Goal: Transaction & Acquisition: Book appointment/travel/reservation

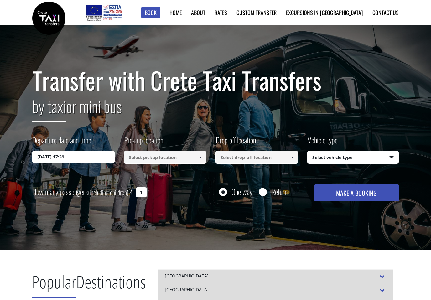
click at [93, 157] on input "[DATE] 17:39" at bounding box center [73, 157] width 82 height 13
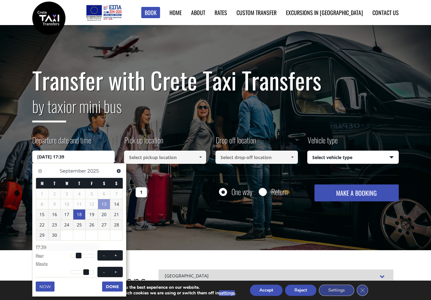
click at [81, 213] on link "18" at bounding box center [79, 215] width 12 height 10
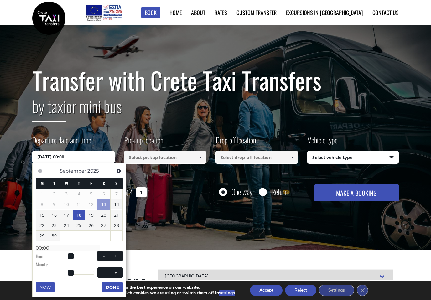
click at [121, 253] on button "+" at bounding box center [115, 256] width 11 height 6
type input "[DATE] 01:00"
type input "01:00"
click at [123, 254] on div "Previous Next [DATE] M T W T F S S 1 2 3 4 5 6 7 8 9 10 11 12 13 14 15 16 17 18…" at bounding box center [79, 230] width 94 height 134
click at [119, 253] on button "+" at bounding box center [115, 256] width 11 height 6
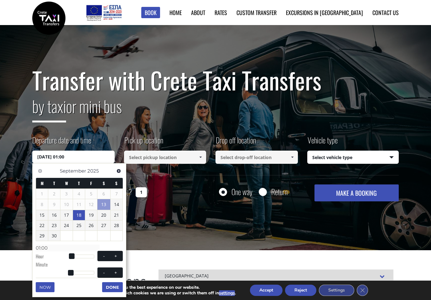
type input "[DATE] 02:00"
type input "02:00"
click at [118, 253] on button "+" at bounding box center [115, 256] width 11 height 6
type input "[DATE] 03:00"
type input "03:00"
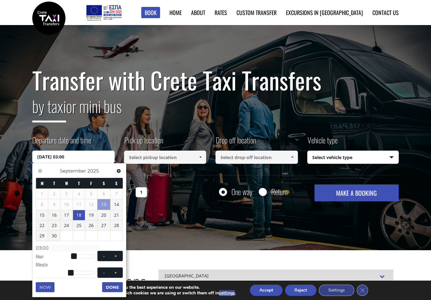
click at [117, 254] on span at bounding box center [115, 256] width 5 height 5
type input "[DATE] 04:00"
type input "04:00"
click at [117, 254] on span at bounding box center [115, 256] width 5 height 5
type input "[DATE] 05:00"
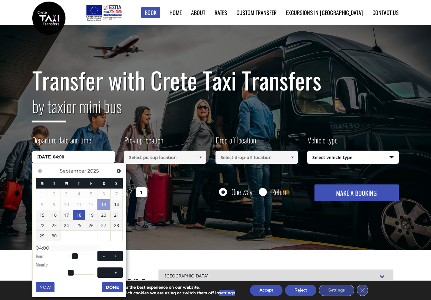
type input "05:00"
click at [118, 254] on span at bounding box center [115, 256] width 5 height 5
type input "[DATE] 06:00"
type input "06:00"
click at [118, 254] on span at bounding box center [115, 256] width 5 height 5
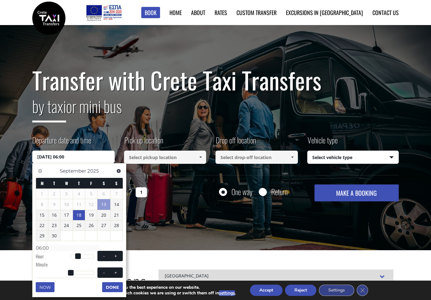
type input "[DATE] 07:00"
type input "07:00"
click at [117, 253] on button "+" at bounding box center [115, 256] width 11 height 6
type input "[DATE] 08:00"
type input "08:00"
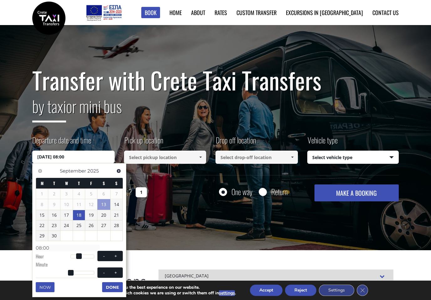
click at [115, 255] on span at bounding box center [115, 256] width 5 height 5
type input "[DATE] 09:00"
type input "09:00"
click at [121, 270] on button "+" at bounding box center [115, 273] width 11 height 6
type input "[DATE] 09:01"
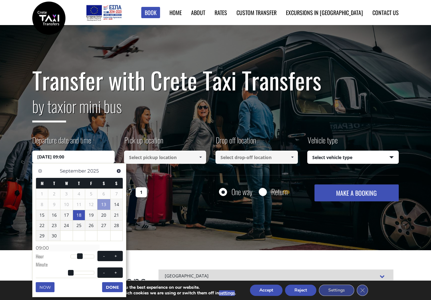
type input "09:01"
click at [122, 270] on span "- +" at bounding box center [109, 272] width 25 height 10
click at [121, 267] on span "- +" at bounding box center [109, 272] width 25 height 10
click at [121, 270] on button "+" at bounding box center [115, 273] width 11 height 6
type input "[DATE] 09:02"
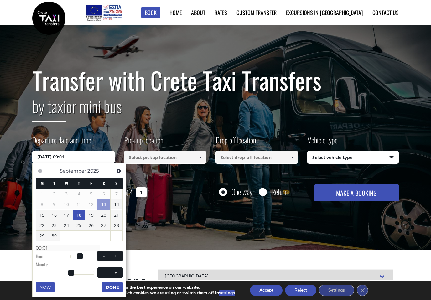
type input "09:02"
click at [121, 270] on button "+" at bounding box center [115, 273] width 11 height 6
type input "[DATE] 09:03"
type input "09:03"
click at [119, 270] on button "+" at bounding box center [115, 273] width 11 height 6
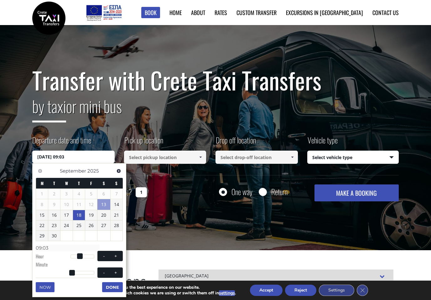
type input "[DATE] 09:04"
type input "09:04"
click at [118, 270] on button "+" at bounding box center [115, 273] width 11 height 6
type input "[DATE] 09:05"
type input "09:05"
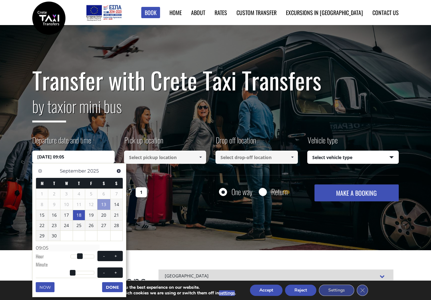
click at [117, 270] on span at bounding box center [115, 272] width 5 height 5
type input "[DATE] 09:06"
type input "09:06"
click at [117, 270] on span at bounding box center [115, 272] width 5 height 5
type input "[DATE] 09:07"
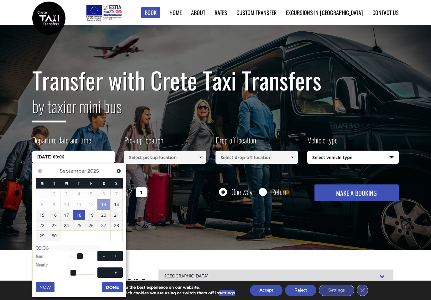
type input "09:07"
click at [118, 271] on button "+" at bounding box center [115, 273] width 11 height 6
type input "[DATE] 09:08"
type input "09:08"
click at [118, 271] on span at bounding box center [115, 272] width 5 height 5
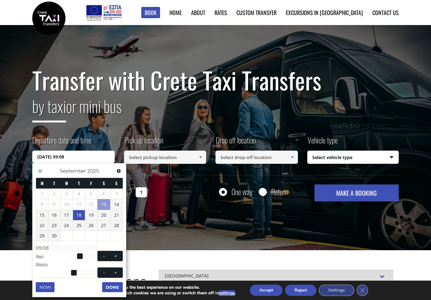
type input "[DATE] 09:09"
type input "09:09"
click at [116, 270] on span at bounding box center [115, 272] width 5 height 5
type input "[DATE] 09:10"
type input "09:10"
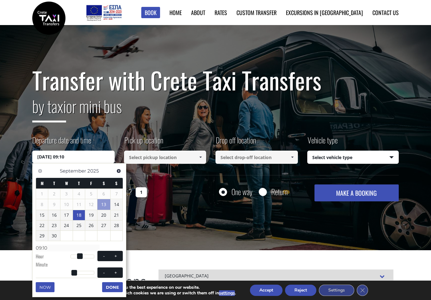
click at [116, 270] on span at bounding box center [115, 272] width 5 height 5
type input "[DATE] 09:11"
type input "09:11"
click at [114, 270] on button "+" at bounding box center [115, 273] width 11 height 6
type input "[DATE] 09:12"
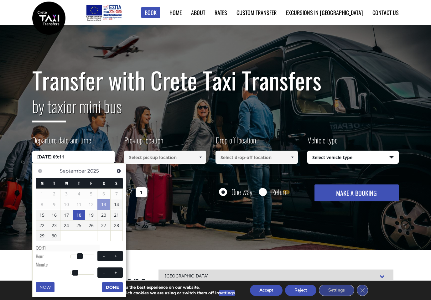
type input "09:12"
click at [112, 267] on span "- +" at bounding box center [109, 272] width 25 height 10
click at [112, 270] on button "+" at bounding box center [115, 273] width 11 height 6
type input "[DATE] 09:13"
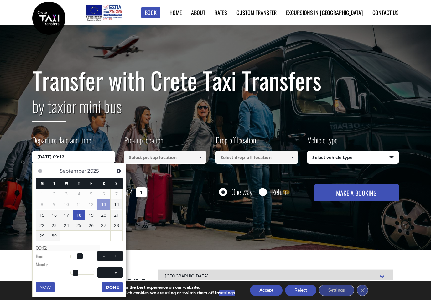
type input "09:13"
click at [112, 270] on button "+" at bounding box center [115, 273] width 11 height 6
type input "[DATE] 09:14"
type input "09:14"
click at [112, 270] on button "+" at bounding box center [115, 273] width 11 height 6
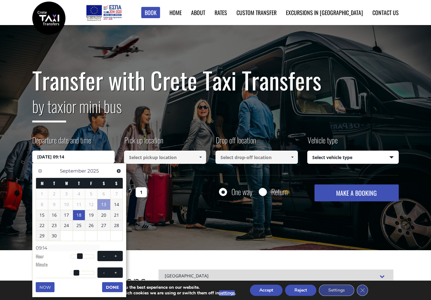
type input "[DATE] 09:15"
type input "09:15"
click at [112, 270] on button "+" at bounding box center [115, 273] width 11 height 6
type input "[DATE] 09:16"
type input "09:16"
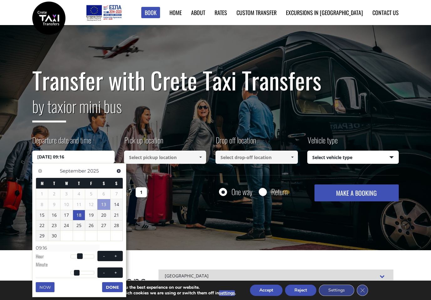
click at [112, 270] on button "+" at bounding box center [115, 273] width 11 height 6
type input "[DATE] 09:17"
type input "09:17"
click at [112, 270] on button "+" at bounding box center [115, 273] width 11 height 6
type input "[DATE] 09:18"
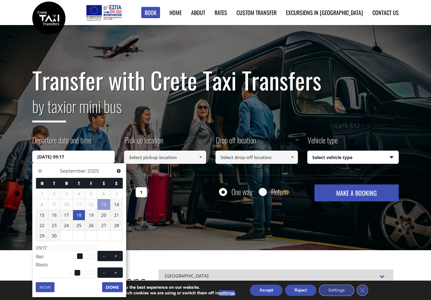
type input "09:18"
click at [110, 270] on button "+" at bounding box center [115, 273] width 11 height 6
type input "[DATE] 09:19"
type input "09:19"
click at [110, 270] on button "+" at bounding box center [115, 273] width 11 height 6
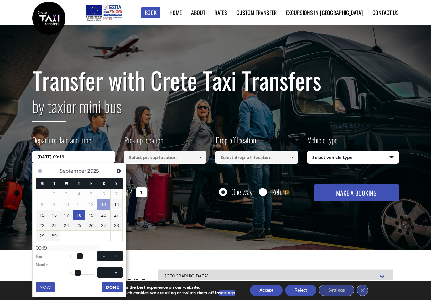
type input "[DATE] 09:20"
type input "09:20"
click at [111, 270] on button "+" at bounding box center [115, 273] width 11 height 6
type input "[DATE] 09:21"
type input "09:21"
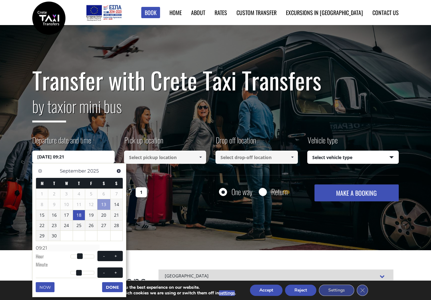
click at [109, 270] on button "-" at bounding box center [103, 273] width 11 height 6
type input "[DATE] 09:20"
type input "09:20"
click at [108, 270] on button "-" at bounding box center [103, 273] width 11 height 6
type input "[DATE] 09:19"
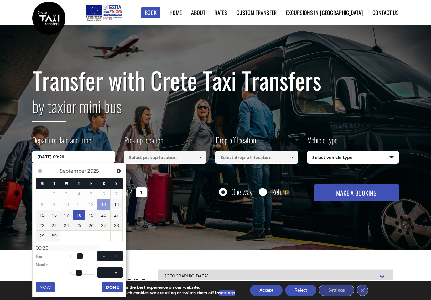
type input "09:19"
click at [108, 270] on button "-" at bounding box center [103, 273] width 11 height 6
type input "[DATE] 09:18"
type input "09:18"
click at [114, 270] on span at bounding box center [115, 272] width 5 height 5
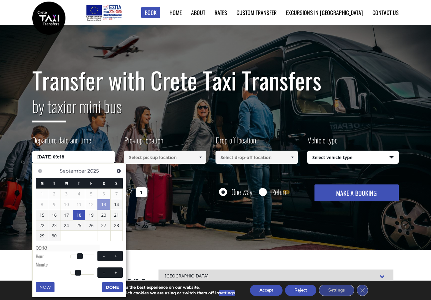
type input "[DATE] 09:19"
type input "09:19"
click at [114, 270] on span at bounding box center [115, 272] width 5 height 5
type input "[DATE] 09:20"
type input "09:20"
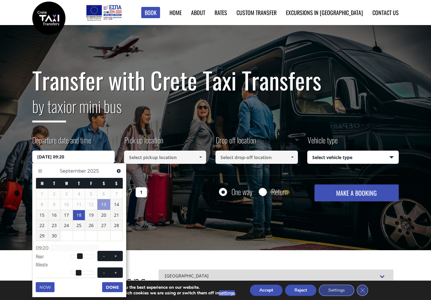
click at [115, 270] on span at bounding box center [115, 272] width 5 height 5
type input "[DATE] 09:21"
type input "09:21"
click at [115, 270] on button "+" at bounding box center [115, 273] width 11 height 6
type input "[DATE] 09:22"
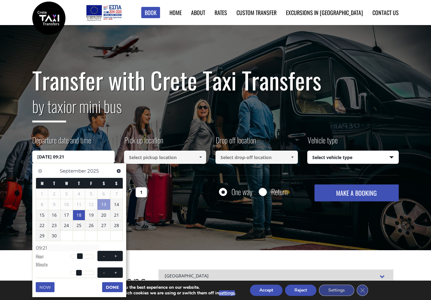
type input "09:22"
click at [115, 270] on button "+" at bounding box center [115, 273] width 11 height 6
type input "[DATE] 09:23"
type input "09:23"
click at [118, 273] on button "+" at bounding box center [115, 273] width 11 height 6
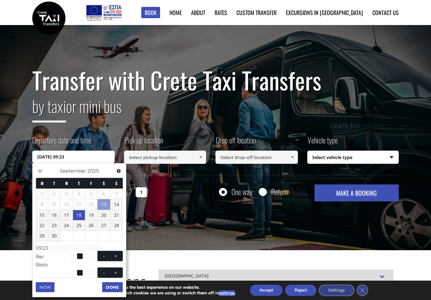
type input "[DATE] 09:24"
type input "09:24"
click at [118, 273] on span at bounding box center [115, 272] width 5 height 5
type input "[DATE] 09:25"
type input "09:25"
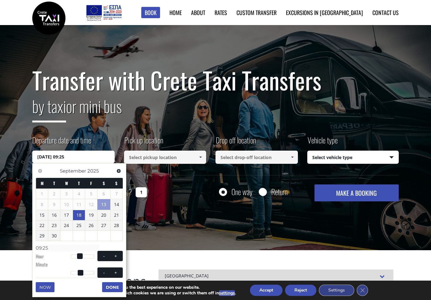
click at [117, 286] on button "Done" at bounding box center [112, 287] width 21 height 10
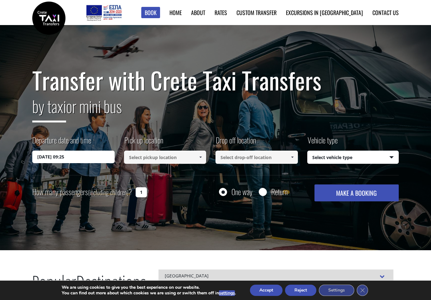
click at [160, 161] on input at bounding box center [165, 157] width 82 height 13
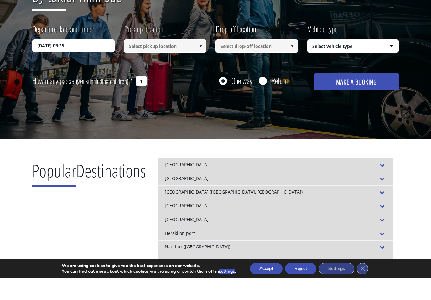
scroll to position [93, 0]
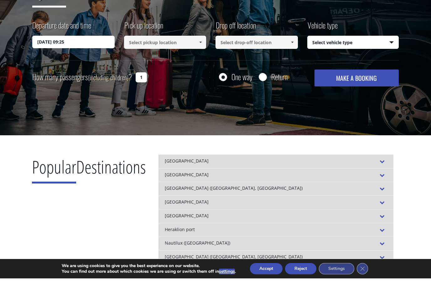
click at [223, 217] on div "[GEOGRAPHIC_DATA]" at bounding box center [275, 224] width 235 height 14
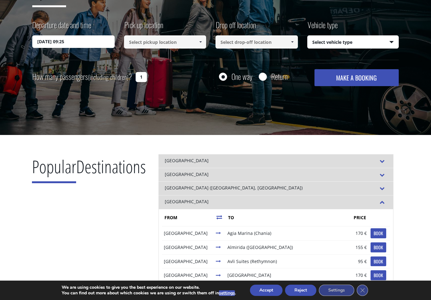
click at [281, 42] on input at bounding box center [256, 41] width 82 height 13
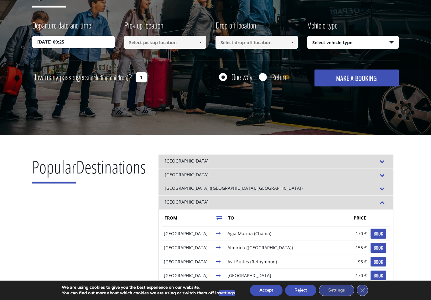
click at [292, 42] on span at bounding box center [292, 42] width 5 height 5
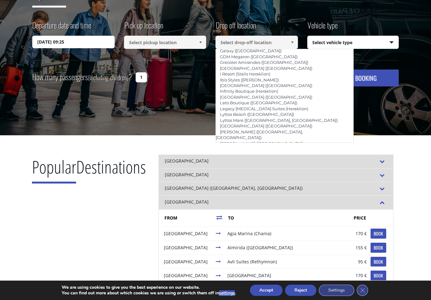
scroll to position [705, 0]
click at [300, 222] on li "[PERSON_NAME] (Lasithi)" at bounding box center [285, 225] width 138 height 6
type input "[PERSON_NAME] (Lasithi)"
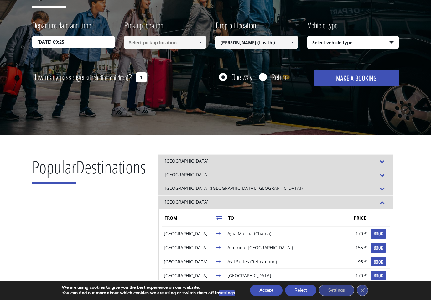
click at [336, 39] on select "Select vehicle type Taxi (4 passengers) Mercedes E Class Mini Van (7 passengers…" at bounding box center [353, 42] width 91 height 13
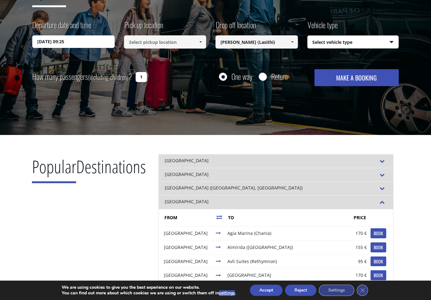
select select "541"
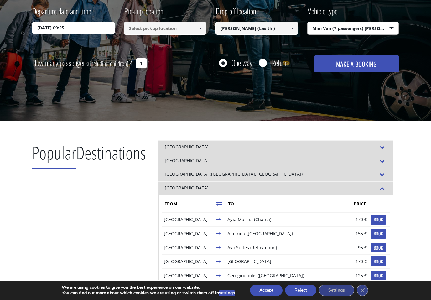
scroll to position [127, 0]
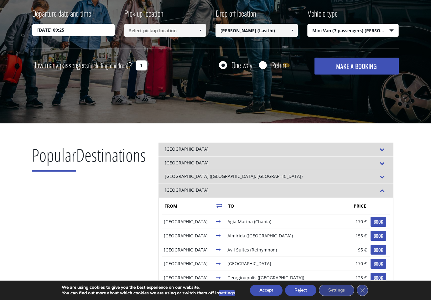
click at [262, 66] on input "Return" at bounding box center [263, 66] width 8 height 8
radio input "true"
type input "[PERSON_NAME] (Lasithi)"
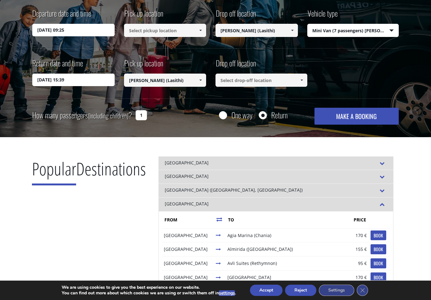
click at [94, 84] on input "[DATE] 15:39" at bounding box center [73, 80] width 82 height 13
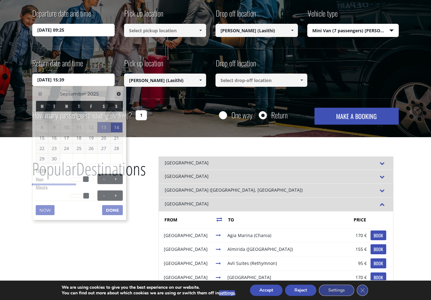
scroll to position [127, 0]
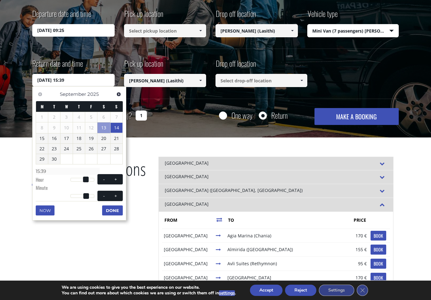
click at [118, 94] on span "Next" at bounding box center [118, 94] width 5 height 5
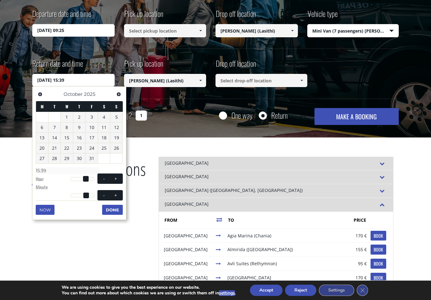
click at [83, 115] on link "2" at bounding box center [79, 117] width 12 height 10
type input "[DATE] 15:39"
click at [289, 81] on input at bounding box center [261, 80] width 92 height 13
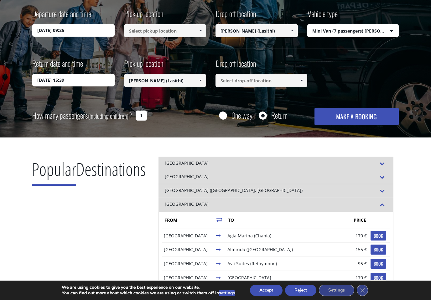
click at [302, 81] on span at bounding box center [301, 80] width 5 height 5
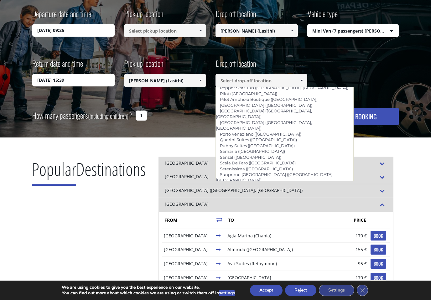
scroll to position [412, 0]
click at [283, 225] on li "[GEOGRAPHIC_DATA]" at bounding box center [285, 228] width 138 height 6
type input "[GEOGRAPHIC_DATA]"
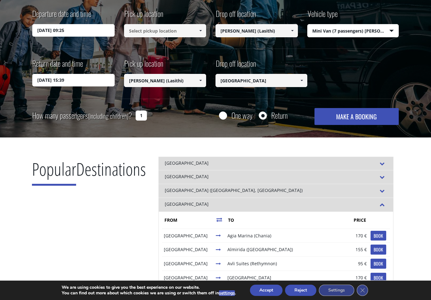
click at [338, 118] on button "MAKE A BOOKING" at bounding box center [356, 116] width 84 height 17
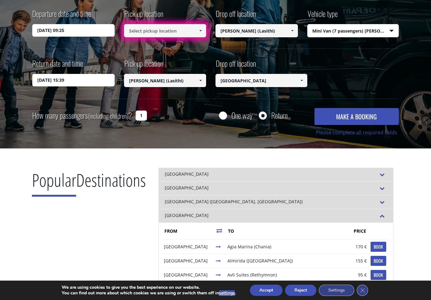
scroll to position [127, 0]
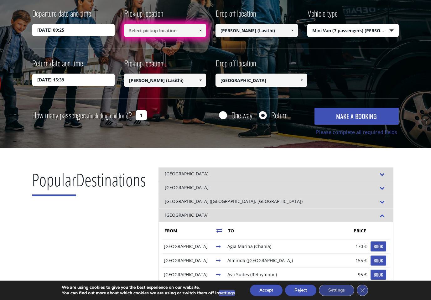
click at [190, 29] on input at bounding box center [165, 30] width 82 height 13
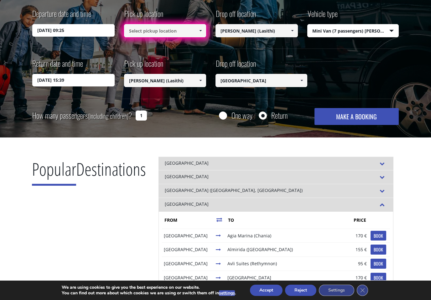
click at [203, 33] on span at bounding box center [200, 30] width 5 height 5
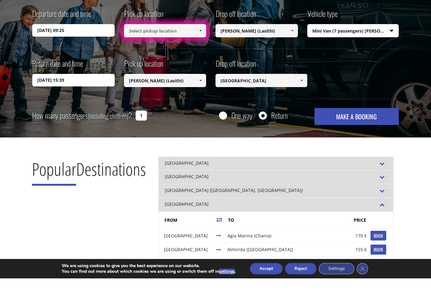
scroll to position [47, 0]
